Goal: Task Accomplishment & Management: Manage account settings

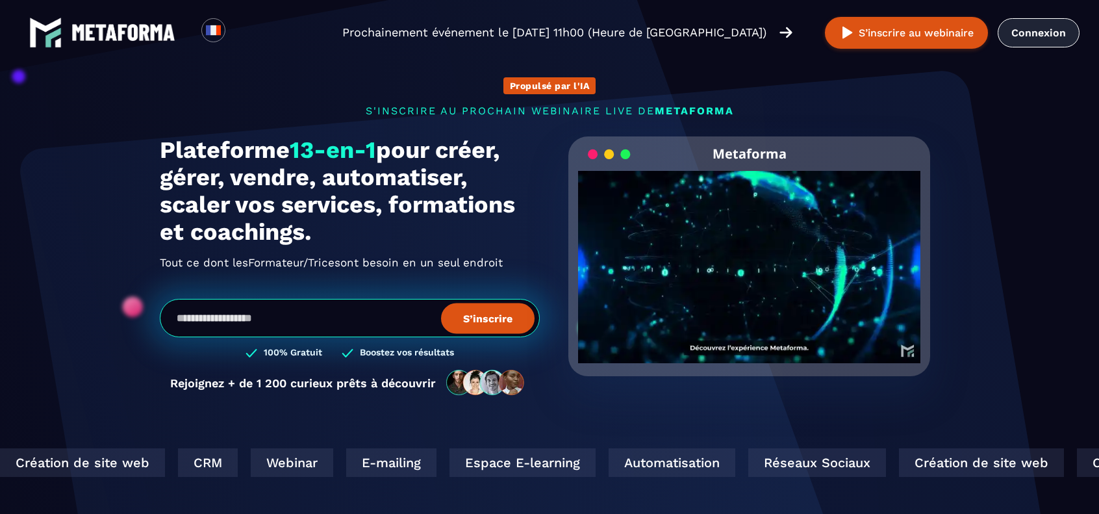
click at [1027, 36] on link "Connexion" at bounding box center [1038, 32] width 82 height 29
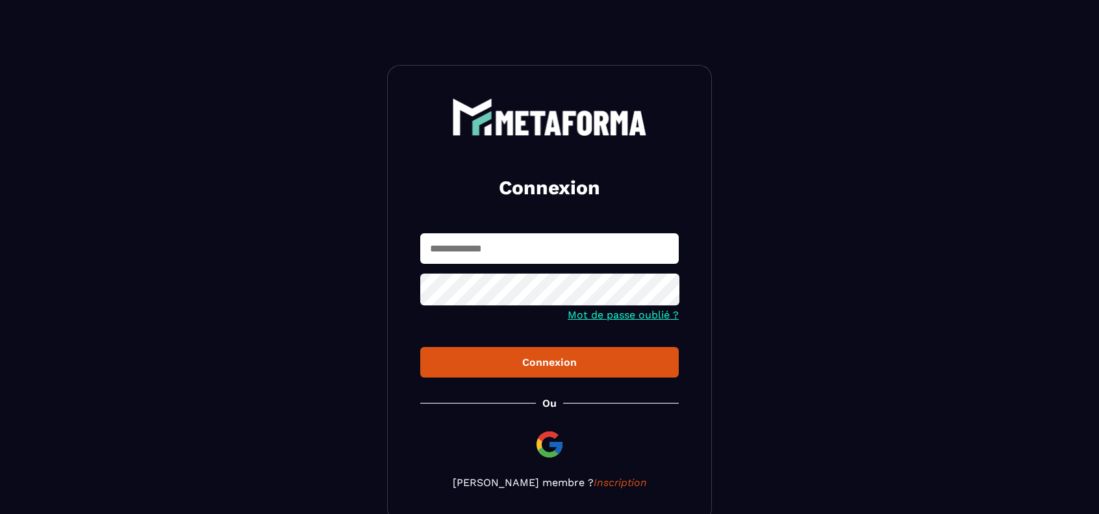
type input "**********"
click at [535, 360] on div "Connexion" at bounding box center [549, 362] width 238 height 12
